Goal: Use online tool/utility

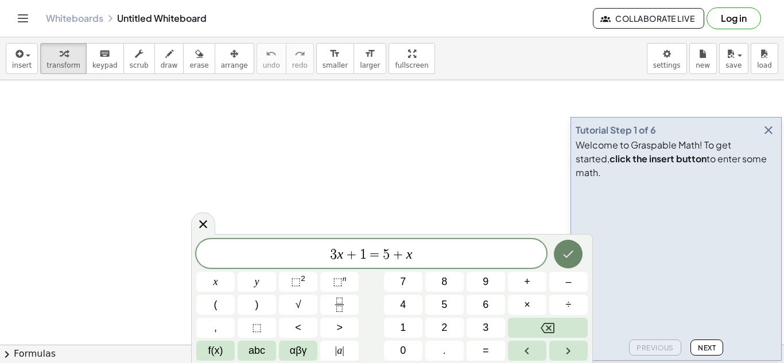
click at [568, 258] on icon "Done" at bounding box center [568, 254] width 14 height 14
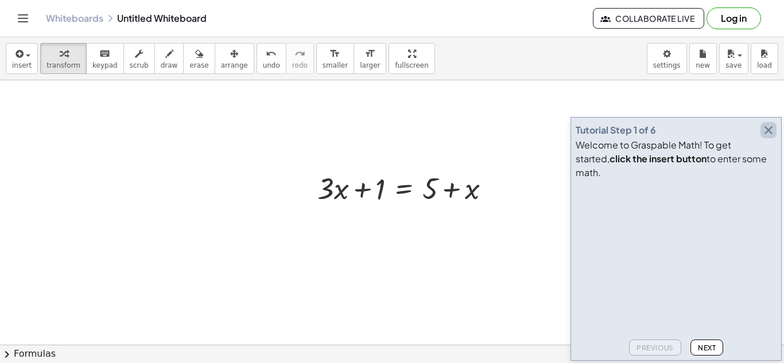
click at [773, 137] on icon "button" at bounding box center [769, 130] width 14 height 14
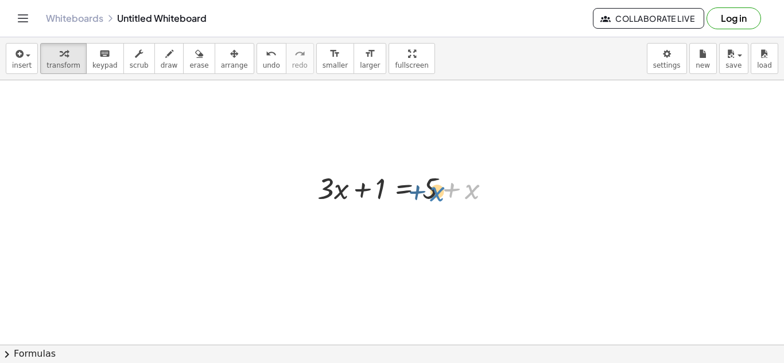
drag, startPoint x: 471, startPoint y: 192, endPoint x: 434, endPoint y: 191, distance: 37.3
click at [434, 191] on div at bounding box center [408, 187] width 193 height 39
drag, startPoint x: 468, startPoint y: 191, endPoint x: 331, endPoint y: 189, distance: 137.8
click at [331, 189] on div at bounding box center [408, 187] width 193 height 39
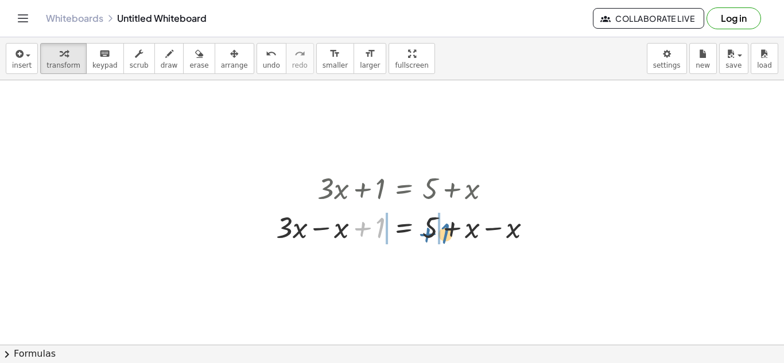
drag, startPoint x: 381, startPoint y: 228, endPoint x: 447, endPoint y: 224, distance: 66.1
click at [447, 224] on div at bounding box center [408, 226] width 277 height 39
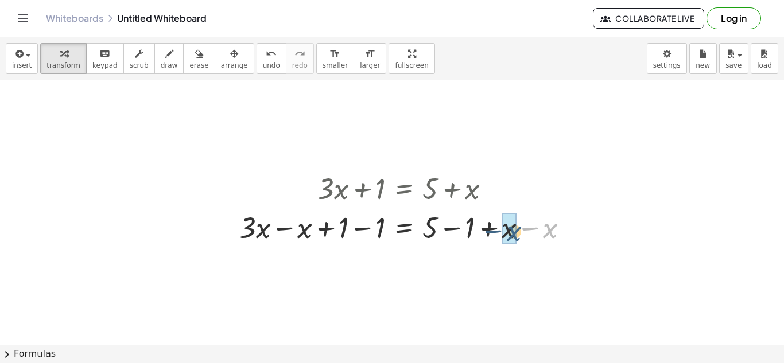
drag, startPoint x: 549, startPoint y: 229, endPoint x: 509, endPoint y: 231, distance: 40.2
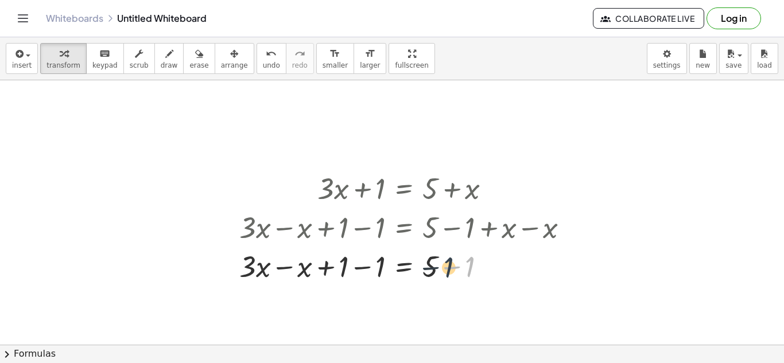
drag, startPoint x: 471, startPoint y: 266, endPoint x: 444, endPoint y: 265, distance: 27.0
click at [444, 265] on div at bounding box center [409, 265] width 350 height 39
drag, startPoint x: 428, startPoint y: 267, endPoint x: 462, endPoint y: 267, distance: 33.9
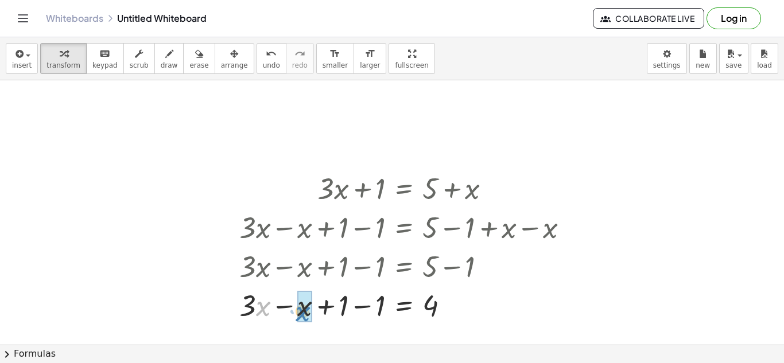
drag, startPoint x: 256, startPoint y: 308, endPoint x: 299, endPoint y: 312, distance: 43.3
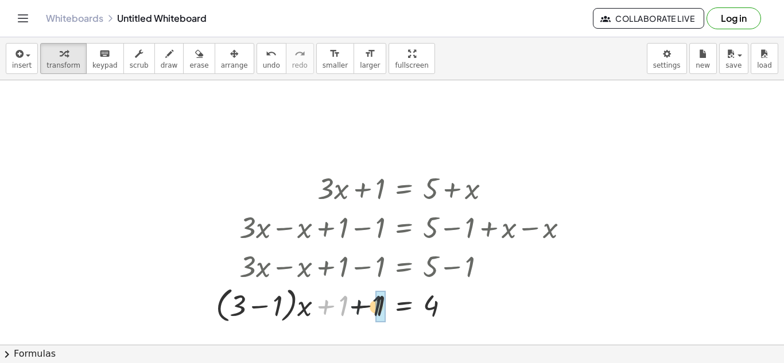
drag, startPoint x: 346, startPoint y: 306, endPoint x: 371, endPoint y: 306, distance: 25.8
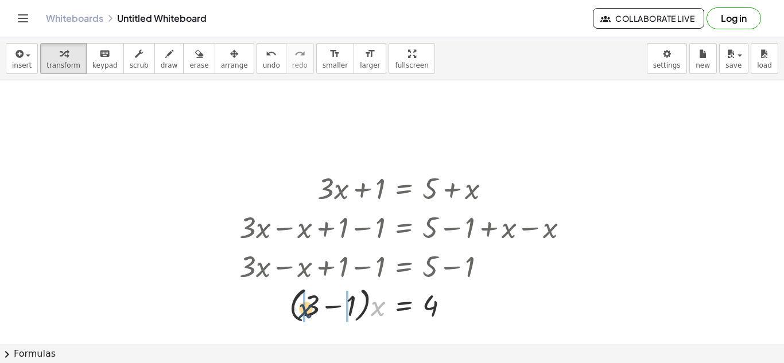
drag, startPoint x: 377, startPoint y: 308, endPoint x: 301, endPoint y: 309, distance: 75.2
click at [299, 309] on div at bounding box center [409, 305] width 350 height 44
drag, startPoint x: 309, startPoint y: 308, endPoint x: 368, endPoint y: 309, distance: 58.6
drag, startPoint x: 377, startPoint y: 308, endPoint x: 432, endPoint y: 303, distance: 54.7
click at [432, 303] on div at bounding box center [409, 304] width 350 height 39
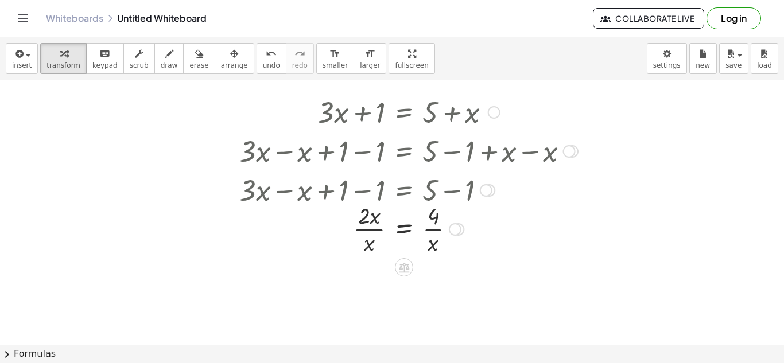
scroll to position [96, 0]
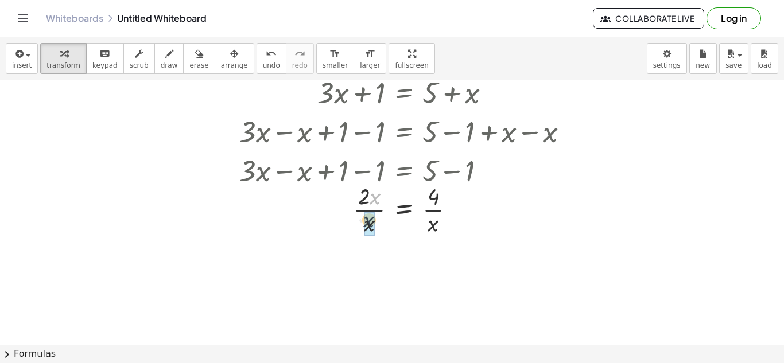
drag, startPoint x: 375, startPoint y: 201, endPoint x: 372, endPoint y: 213, distance: 12.5
drag, startPoint x: 434, startPoint y: 255, endPoint x: 368, endPoint y: 264, distance: 66.0
click at [368, 264] on div at bounding box center [409, 266] width 350 height 57
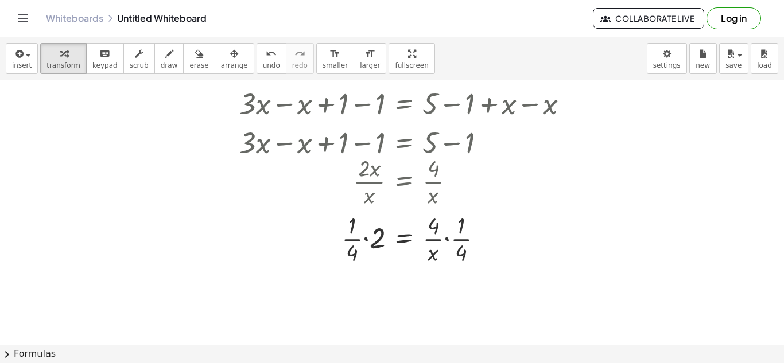
scroll to position [115, 0]
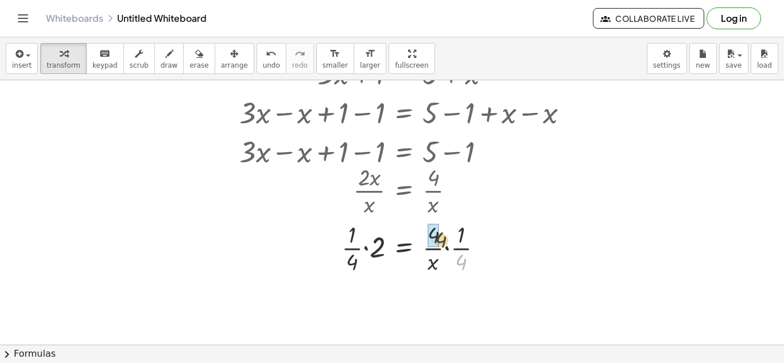
drag, startPoint x: 460, startPoint y: 259, endPoint x: 440, endPoint y: 237, distance: 30.1
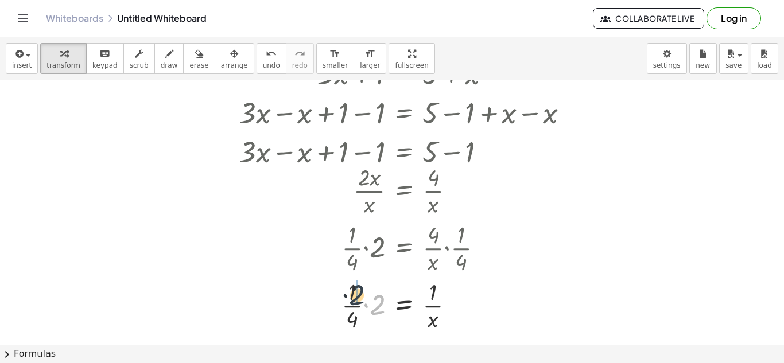
drag, startPoint x: 374, startPoint y: 313, endPoint x: 352, endPoint y: 301, distance: 24.6
click at [352, 301] on div at bounding box center [409, 304] width 350 height 57
drag, startPoint x: 433, startPoint y: 292, endPoint x: 381, endPoint y: 303, distance: 53.5
click at [381, 303] on div at bounding box center [409, 304] width 350 height 57
drag, startPoint x: 433, startPoint y: 319, endPoint x: 385, endPoint y: 294, distance: 53.4
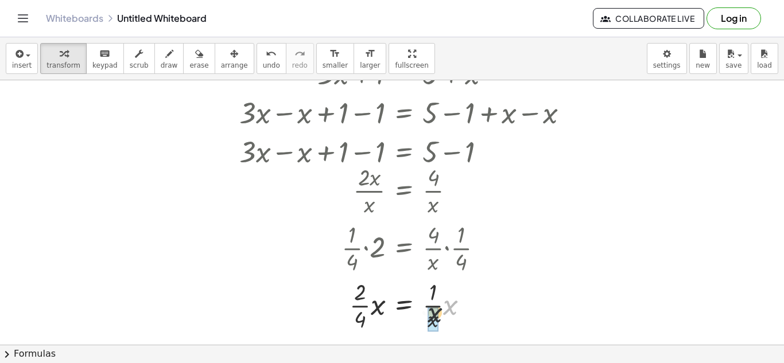
drag, startPoint x: 451, startPoint y: 309, endPoint x: 431, endPoint y: 320, distance: 22.4
drag, startPoint x: 359, startPoint y: 321, endPoint x: 431, endPoint y: 304, distance: 73.8
click at [444, 298] on div at bounding box center [409, 304] width 350 height 57
drag, startPoint x: 337, startPoint y: 297, endPoint x: 440, endPoint y: 328, distance: 106.9
click at [440, 328] on div at bounding box center [409, 304] width 350 height 57
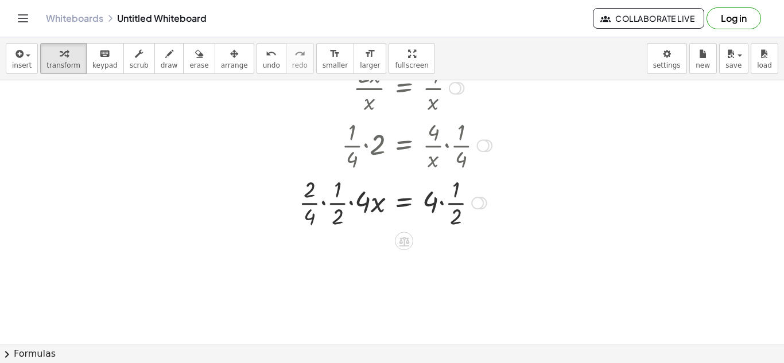
scroll to position [230, 0]
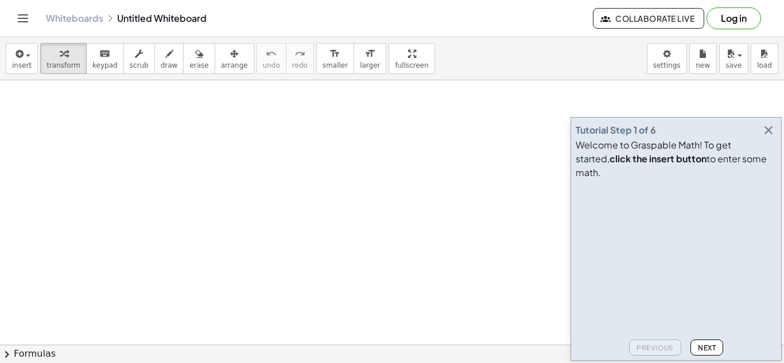
click at [770, 137] on icon "button" at bounding box center [769, 130] width 14 height 14
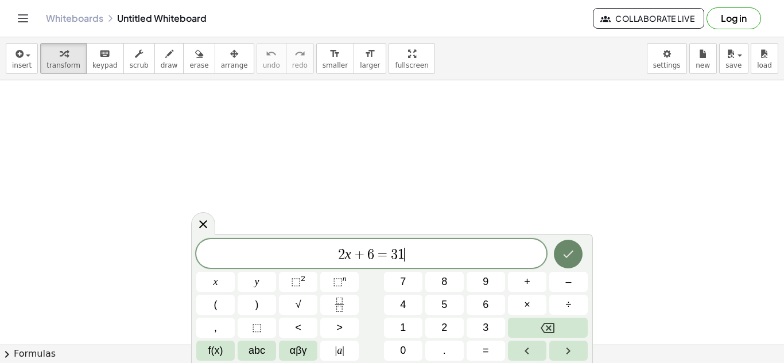
click at [577, 251] on button "Done" at bounding box center [568, 254] width 29 height 29
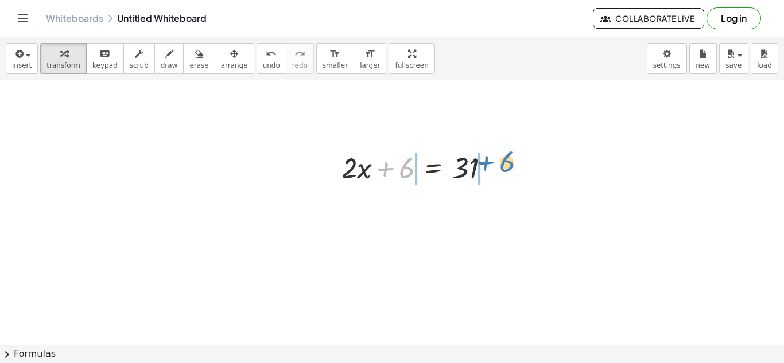
drag, startPoint x: 408, startPoint y: 172, endPoint x: 507, endPoint y: 165, distance: 99.0
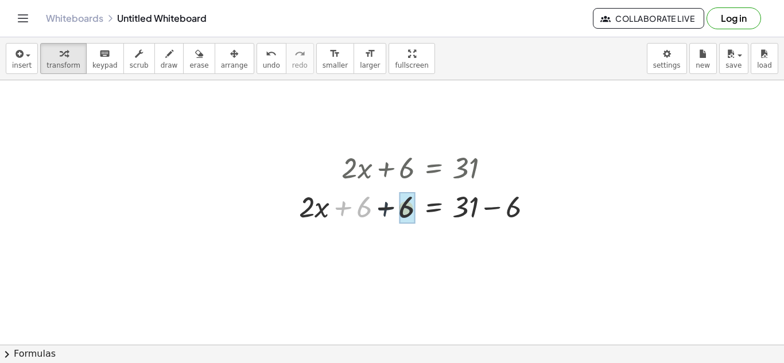
drag, startPoint x: 365, startPoint y: 208, endPoint x: 410, endPoint y: 208, distance: 44.8
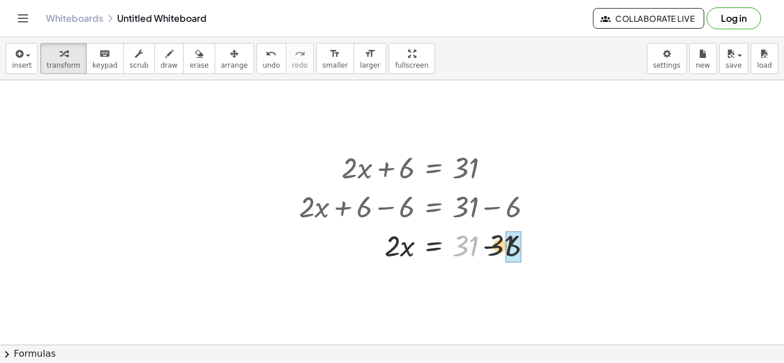
drag, startPoint x: 473, startPoint y: 249, endPoint x: 511, endPoint y: 249, distance: 37.9
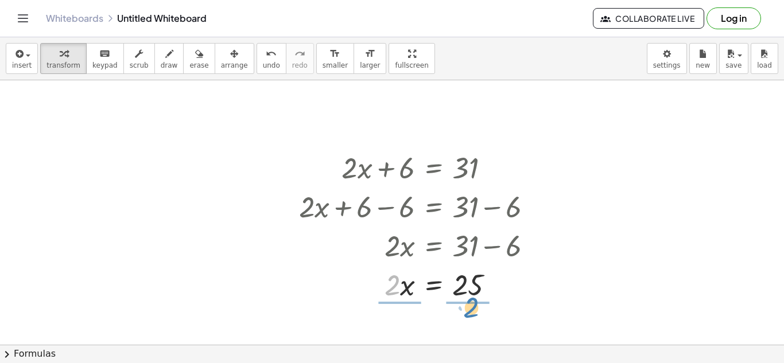
drag, startPoint x: 389, startPoint y: 294, endPoint x: 465, endPoint y: 311, distance: 78.1
drag, startPoint x: 390, startPoint y: 275, endPoint x: 399, endPoint y: 304, distance: 30.0
drag, startPoint x: 465, startPoint y: 273, endPoint x: 461, endPoint y: 300, distance: 26.6
click at [461, 300] on div at bounding box center [420, 283] width 254 height 57
drag, startPoint x: 468, startPoint y: 299, endPoint x: 468, endPoint y: 269, distance: 29.9
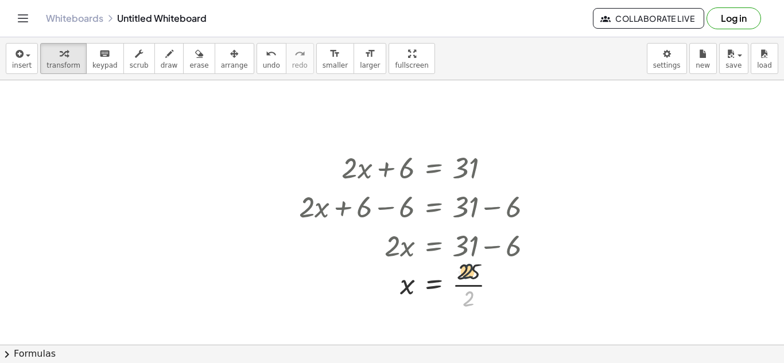
click at [468, 269] on div at bounding box center [420, 283] width 254 height 57
drag, startPoint x: 471, startPoint y: 270, endPoint x: 472, endPoint y: 296, distance: 25.3
click at [472, 296] on div at bounding box center [420, 283] width 254 height 57
click at [497, 285] on div at bounding box center [496, 285] width 13 height 13
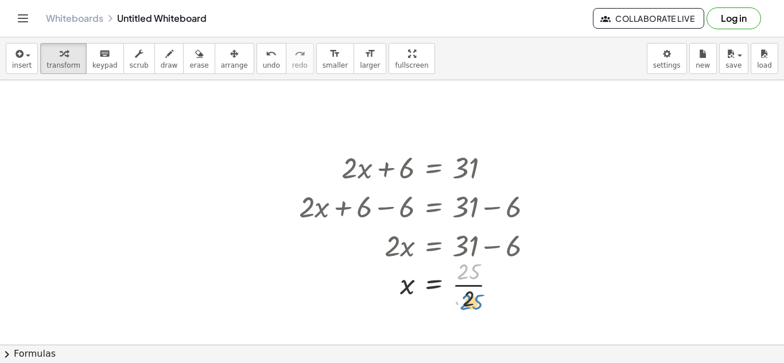
drag, startPoint x: 476, startPoint y: 273, endPoint x: 476, endPoint y: 301, distance: 28.7
click at [476, 302] on div at bounding box center [420, 283] width 254 height 57
click at [496, 287] on div "Transform line Copy line as LaTeX Copy derivation as LaTeX Expand new lines: On" at bounding box center [496, 285] width 13 height 13
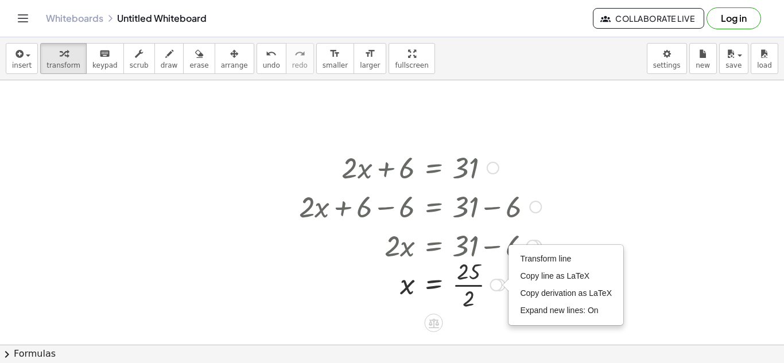
click at [480, 310] on div at bounding box center [420, 283] width 254 height 57
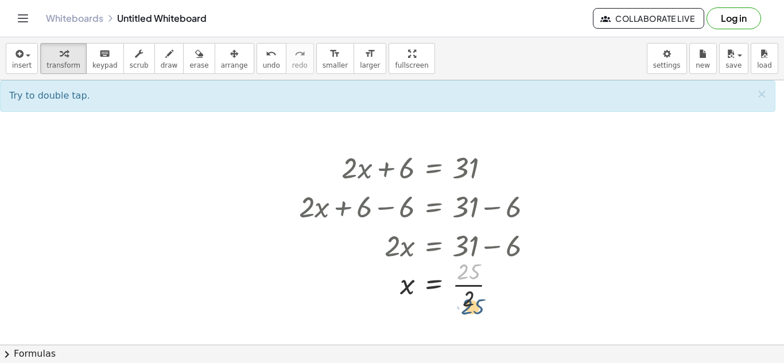
drag, startPoint x: 465, startPoint y: 275, endPoint x: 468, endPoint y: 308, distance: 32.8
click at [469, 310] on div at bounding box center [420, 283] width 254 height 57
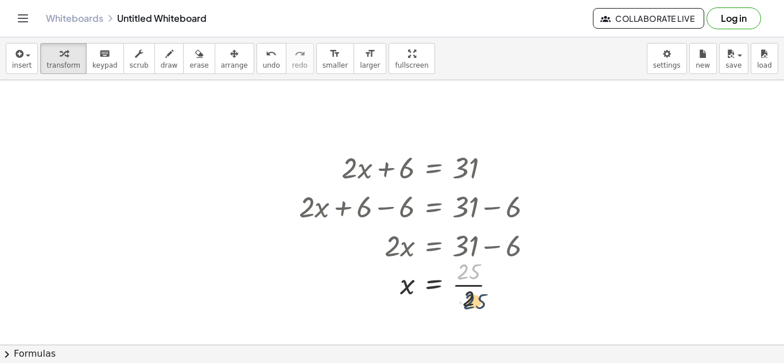
drag, startPoint x: 471, startPoint y: 280, endPoint x: 470, endPoint y: 298, distance: 19.0
click at [471, 300] on div at bounding box center [420, 283] width 254 height 57
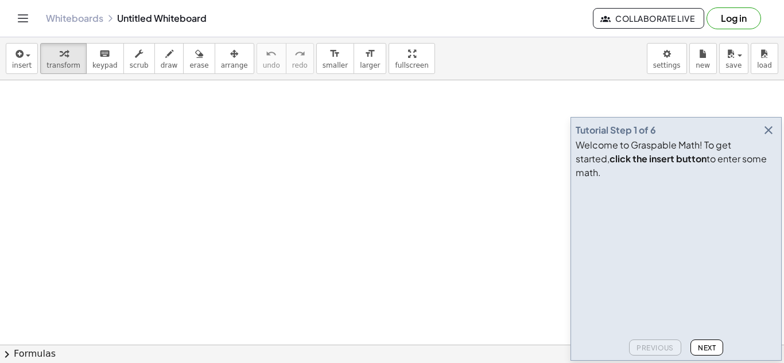
click at [770, 137] on icon "button" at bounding box center [769, 130] width 14 height 14
